Goal: Task Accomplishment & Management: Use online tool/utility

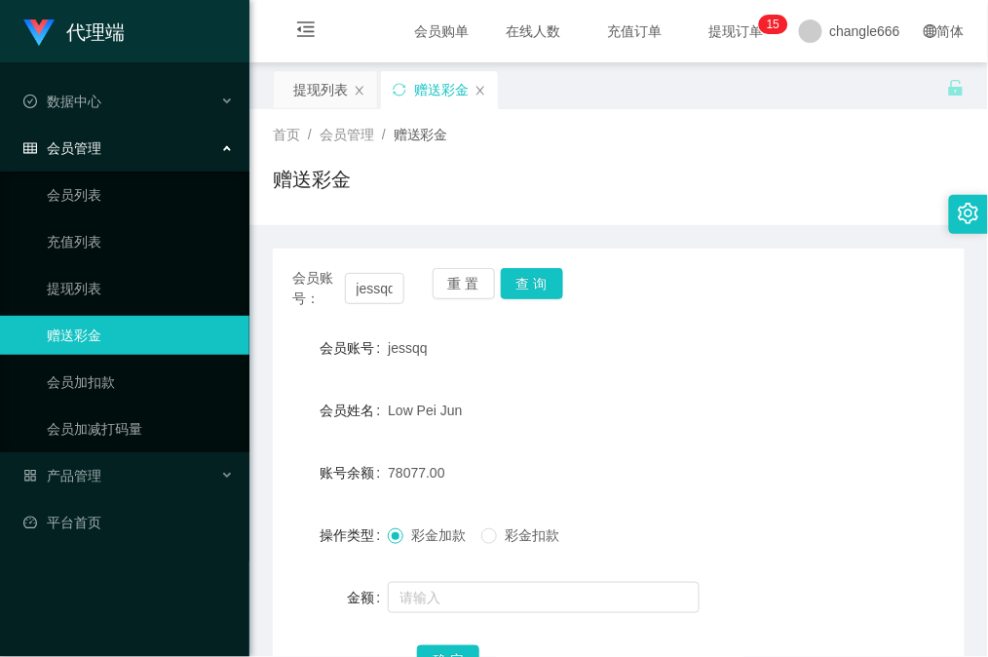
scroll to position [130, 0]
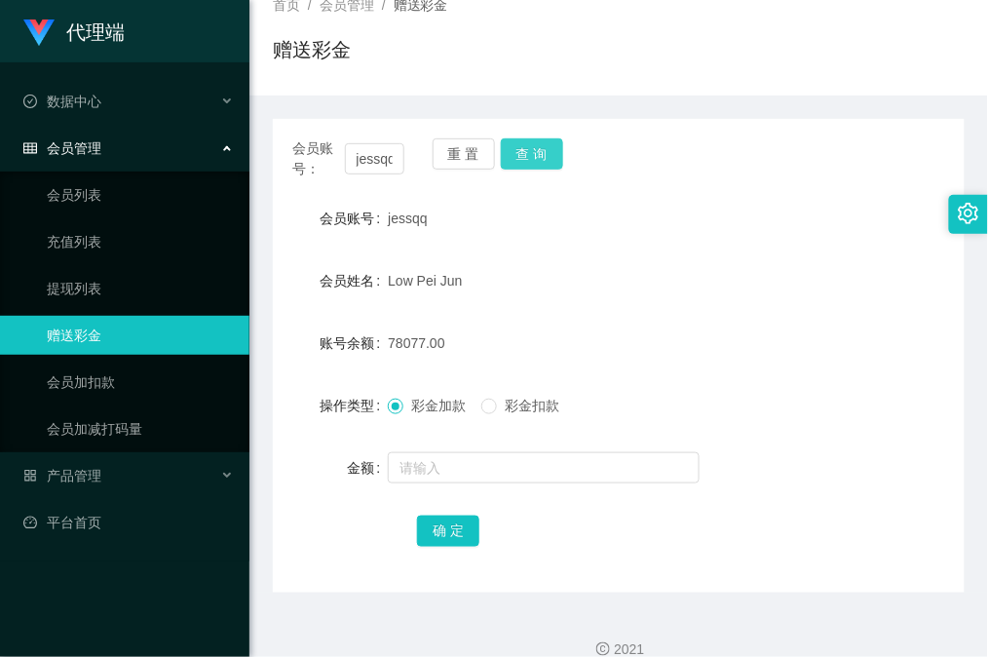
click at [539, 158] on button "查 询" at bounding box center [532, 153] width 62 height 31
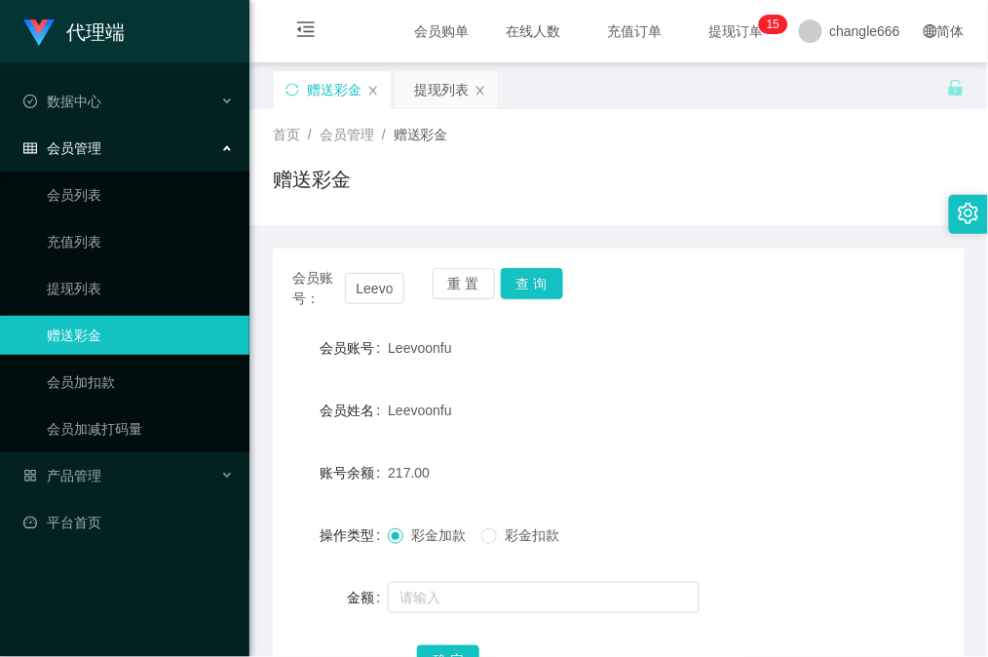
click at [528, 268] on button "查 询" at bounding box center [532, 283] width 62 height 31
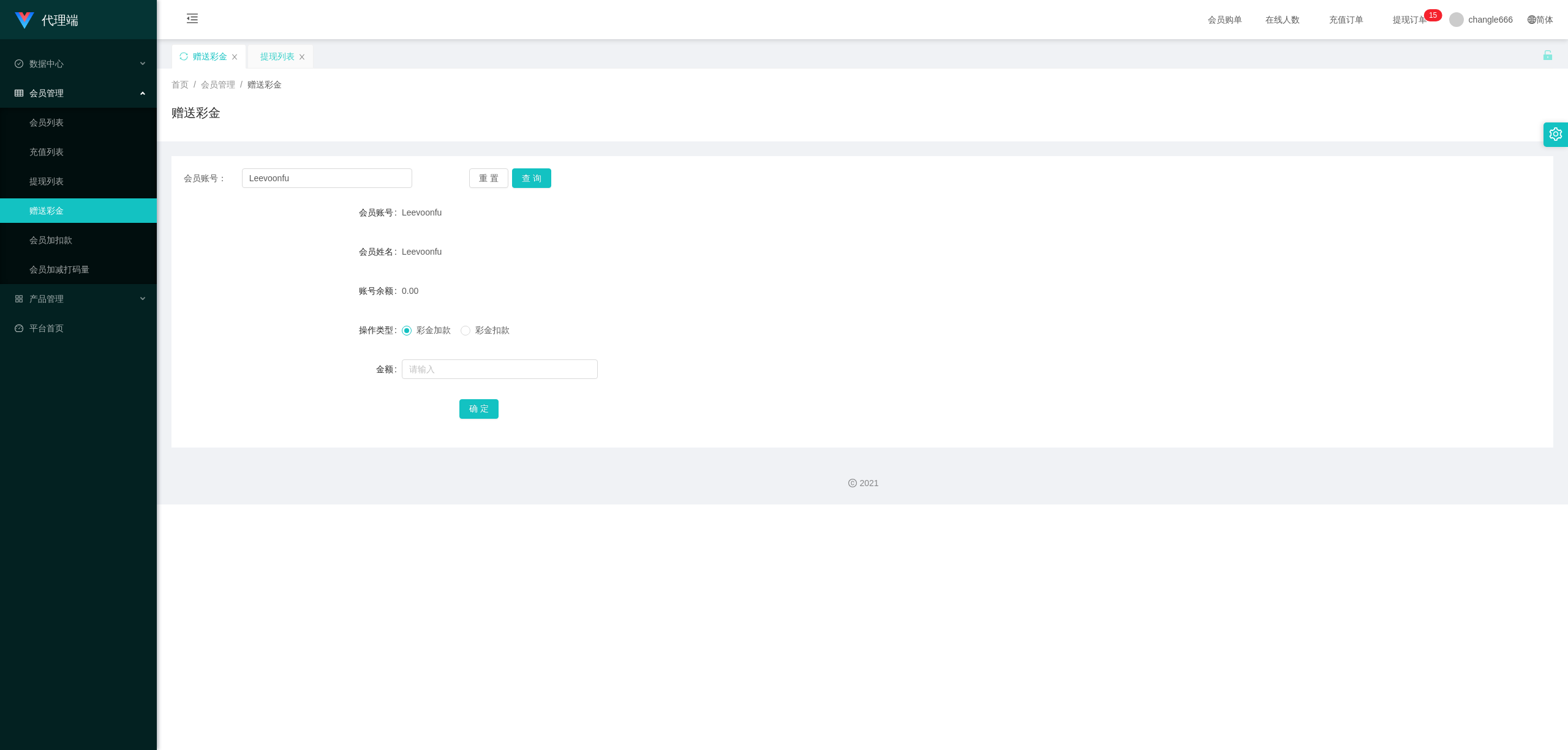
click at [292, 63] on div "提现列表" at bounding box center [277, 56] width 35 height 23
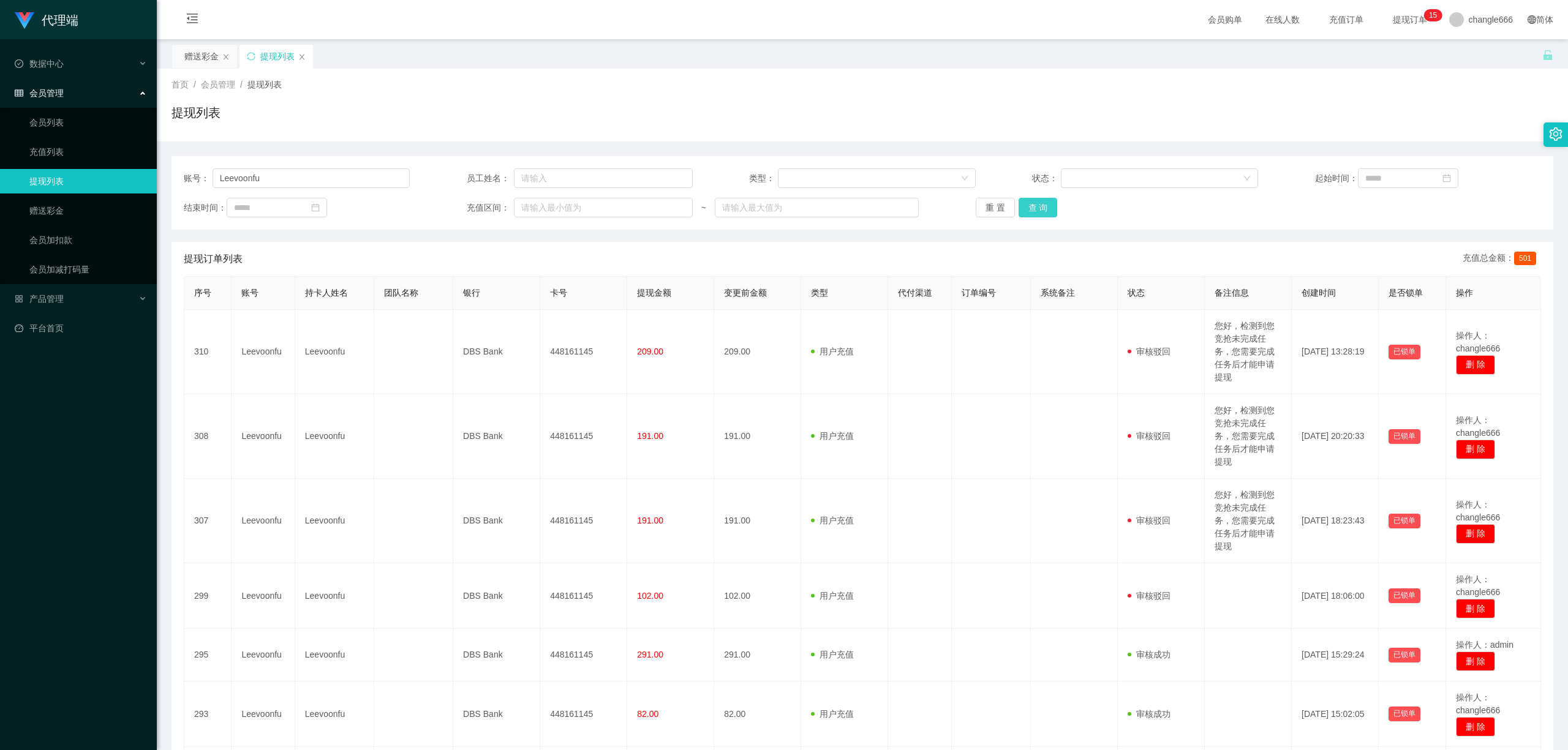
click at [620, 209] on button "查 询" at bounding box center [1038, 207] width 39 height 19
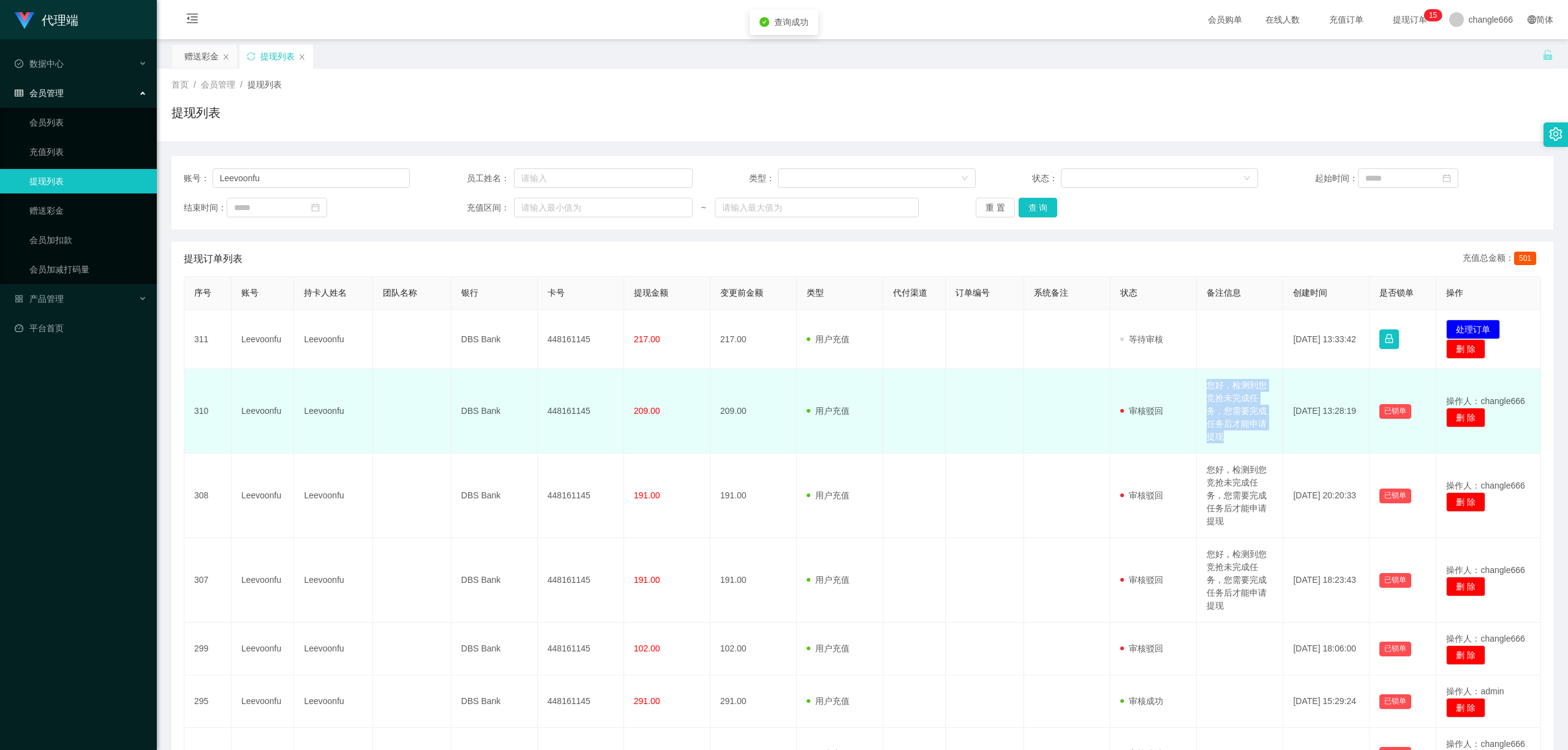
drag, startPoint x: 1201, startPoint y: 383, endPoint x: 1259, endPoint y: 451, distance: 89.4
click at [620, 412] on td "您好，检测到您竞抢未完成任务，您需要完成任务后才能申请提现" at bounding box center [1239, 411] width 86 height 84
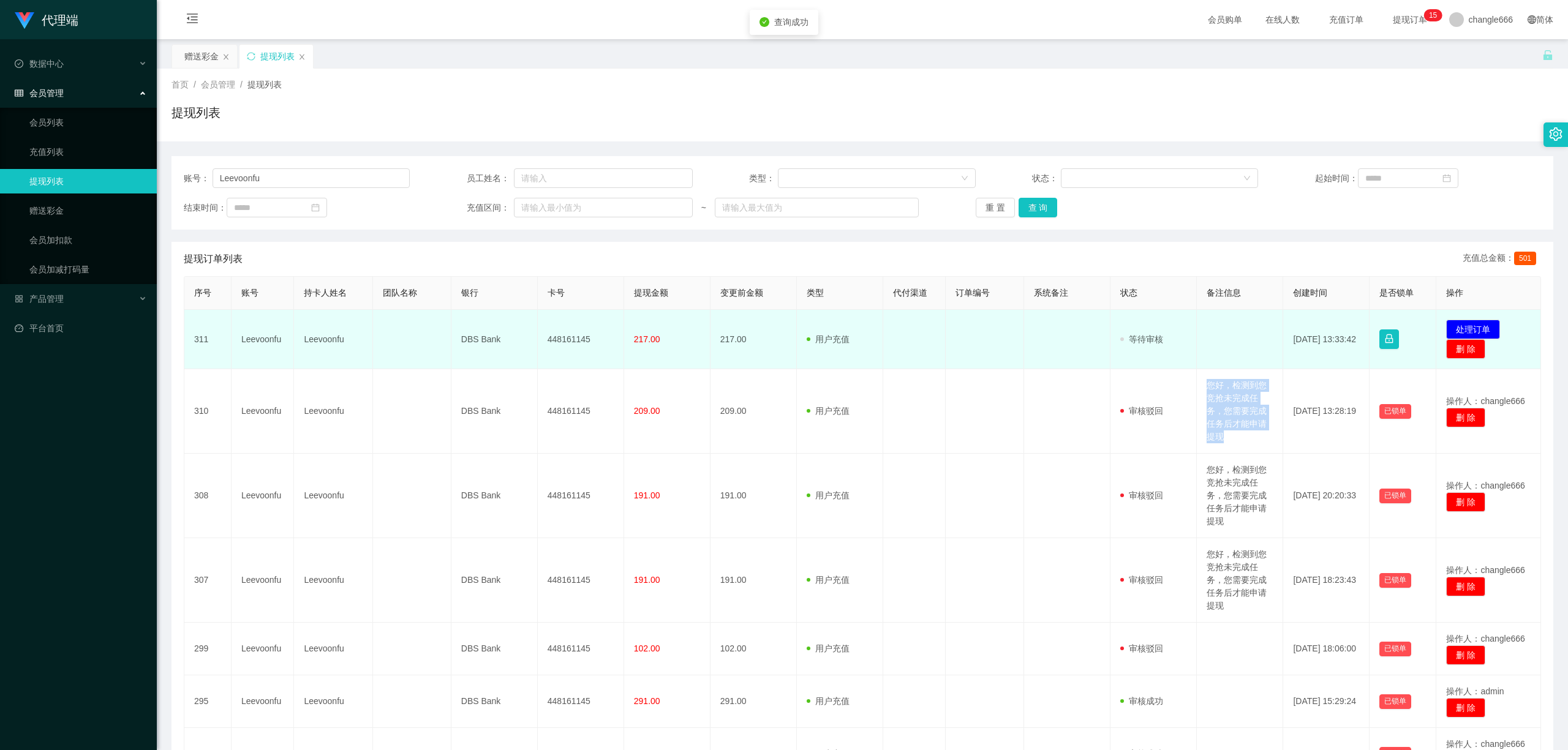
copy td "您好，检测到您竞抢未完成任务，您需要完成任务后才能申请提现"
click at [620, 325] on button "处理订单" at bounding box center [1473, 329] width 54 height 19
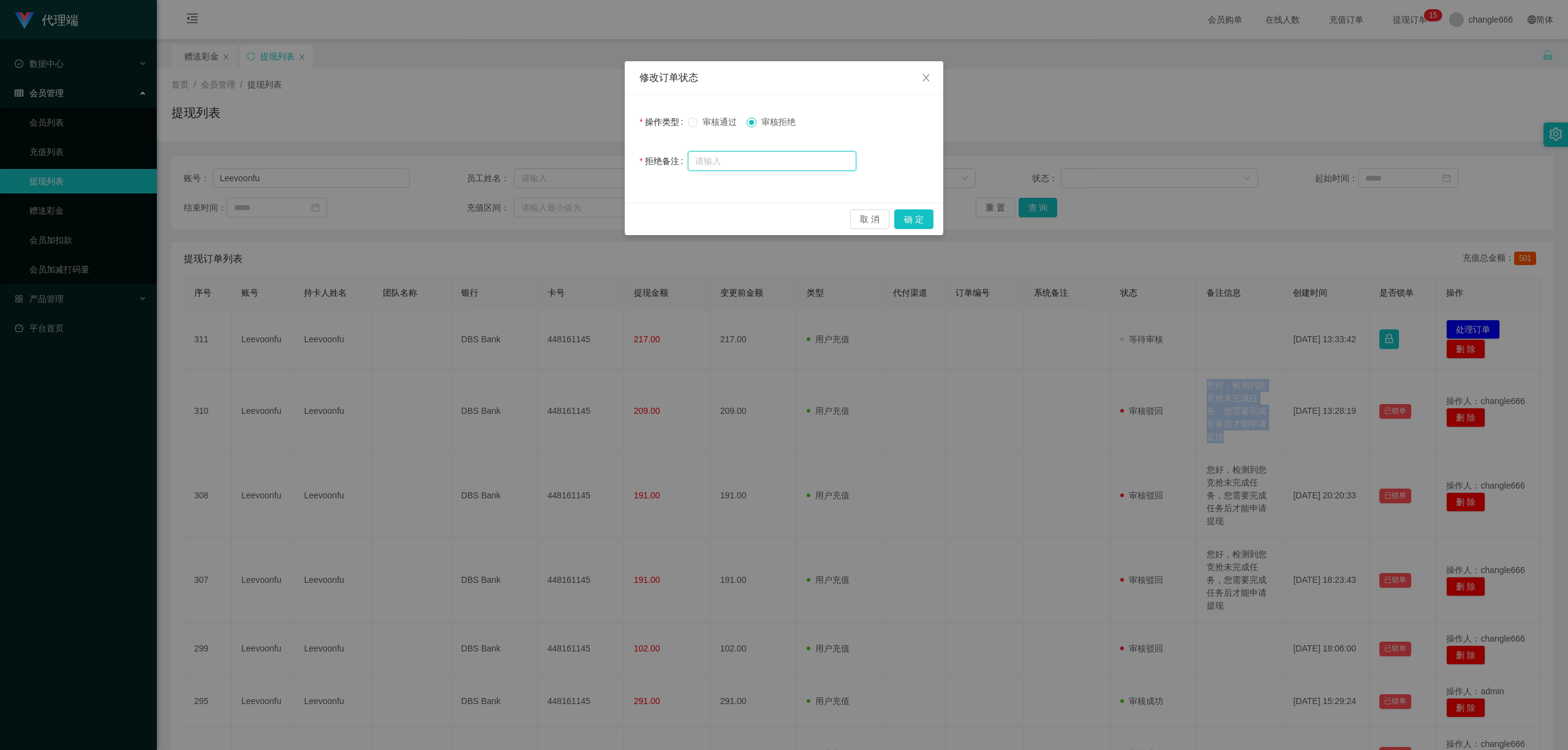
click at [620, 168] on input "text" at bounding box center [772, 161] width 168 height 19
paste input "您好，检测到您竞抢未完成任务，您需要完成任务后才能申请提现"
type input "您好，检测到您竞抢未完成任务，您需要完成任务后才能申请提现"
click at [620, 222] on button "确 定" at bounding box center [914, 219] width 39 height 19
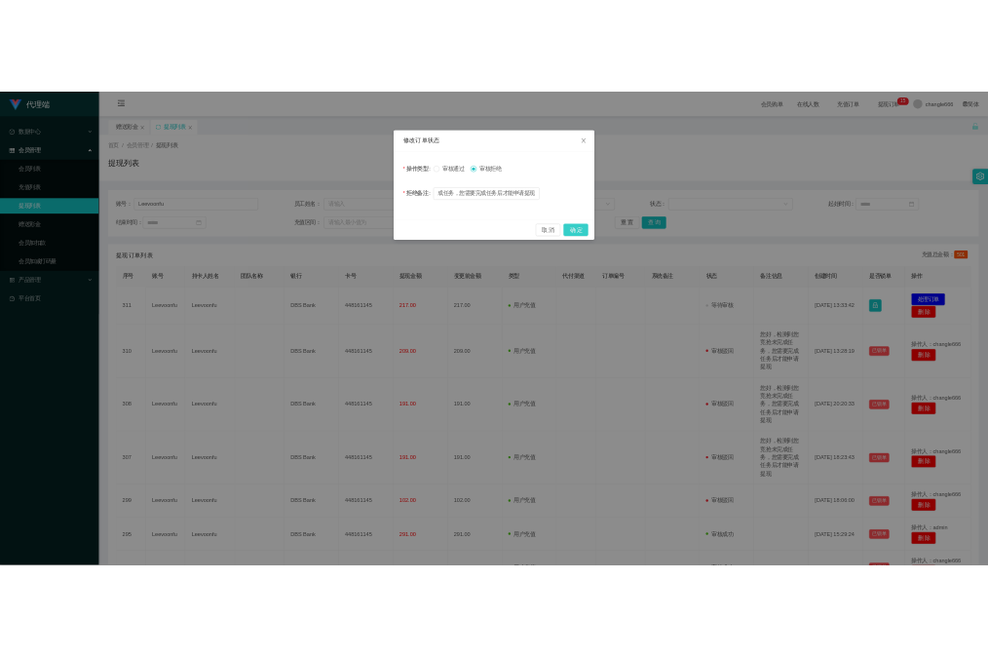
scroll to position [0, 0]
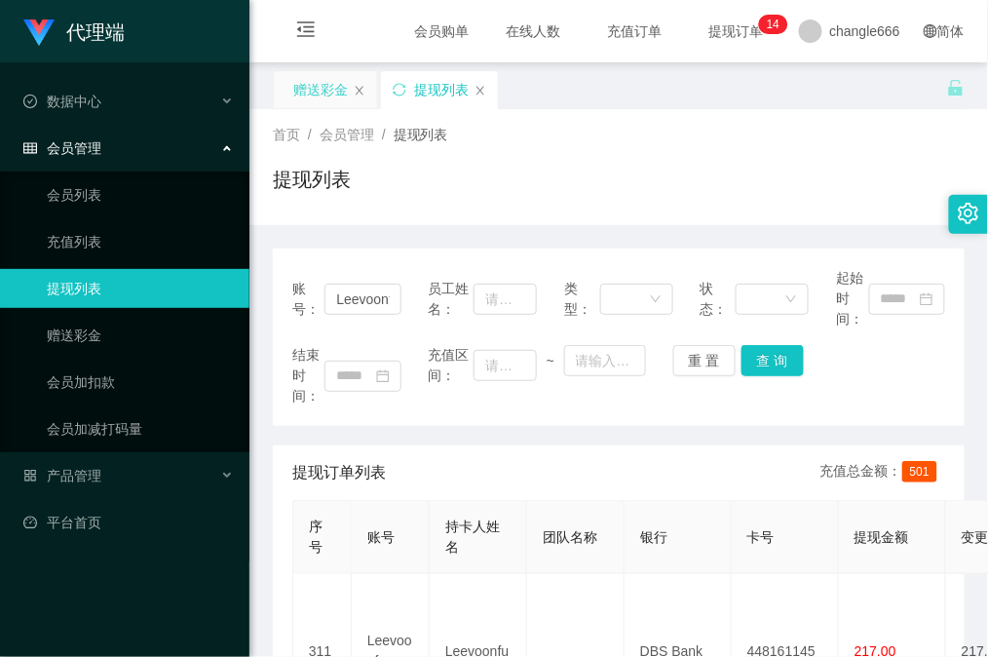
click at [309, 83] on div "赠送彩金" at bounding box center [320, 89] width 55 height 37
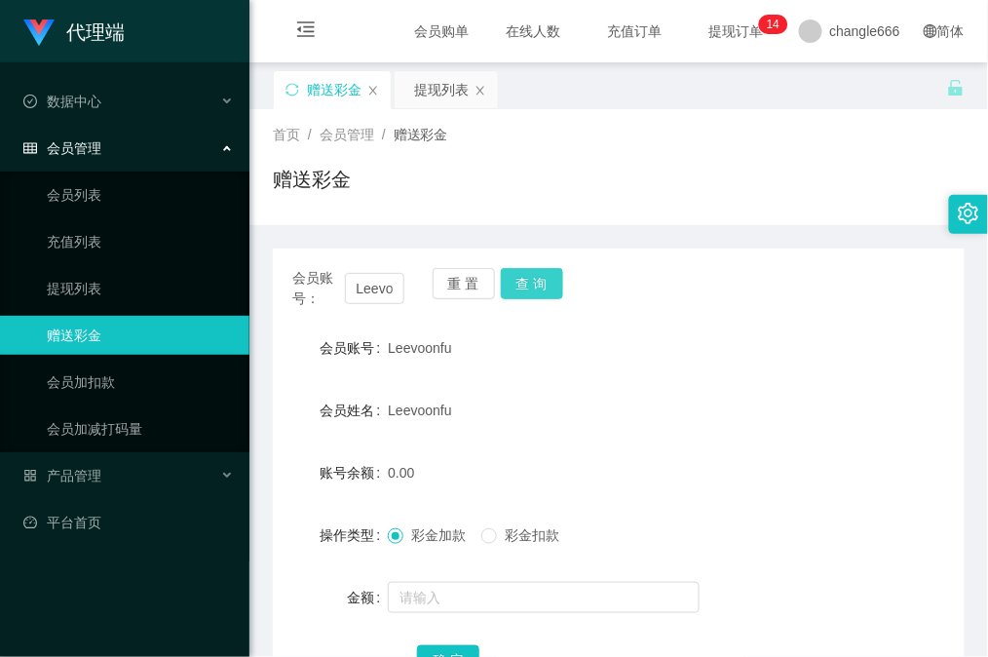
click at [538, 282] on button "查 询" at bounding box center [532, 283] width 62 height 31
click at [544, 281] on button "查 询" at bounding box center [532, 283] width 62 height 31
click at [538, 268] on button "查 询" at bounding box center [532, 283] width 62 height 31
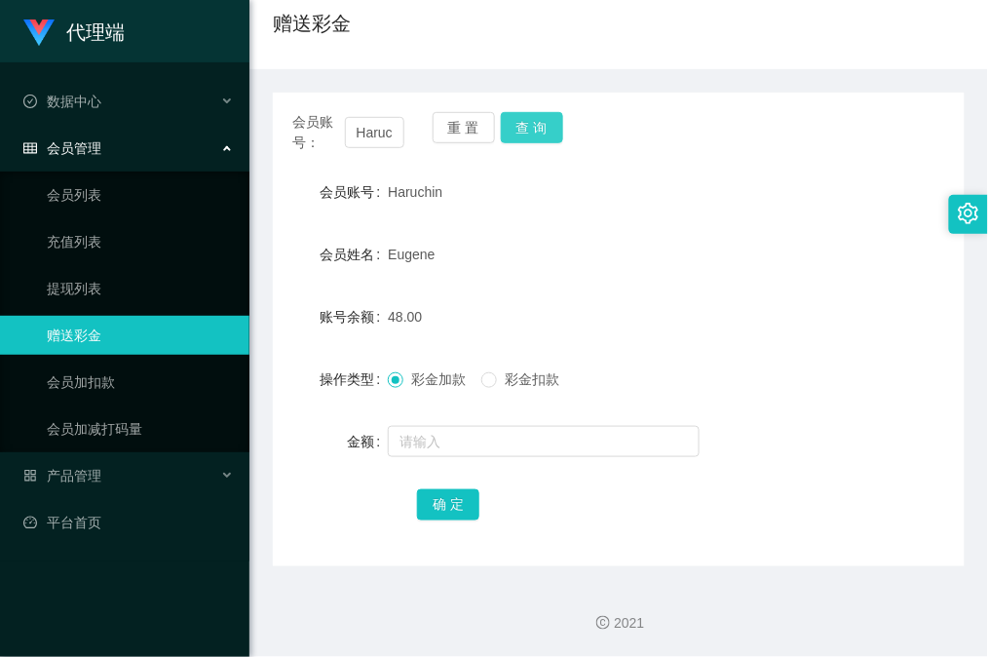
click at [522, 136] on button "查 询" at bounding box center [532, 127] width 62 height 31
click at [687, 168] on div "会员账号： Haruchin 重 置 查 询 会员账号 Haruchin 会员姓名 Eugene 账号余额 48.00 操作类型 彩金加款 彩金扣款 金额 确…" at bounding box center [619, 330] width 692 height 474
